Goal: Find specific page/section: Find specific page/section

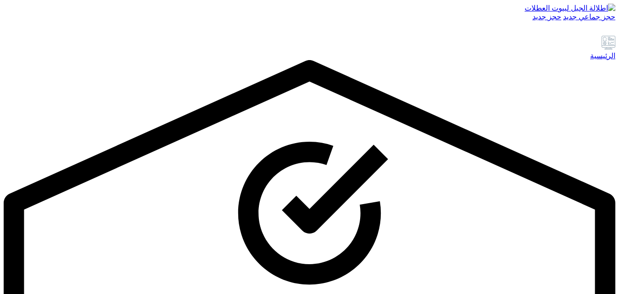
drag, startPoint x: 0, startPoint y: 0, endPoint x: 584, endPoint y: 118, distance: 595.9
